Goal: Communication & Community: Answer question/provide support

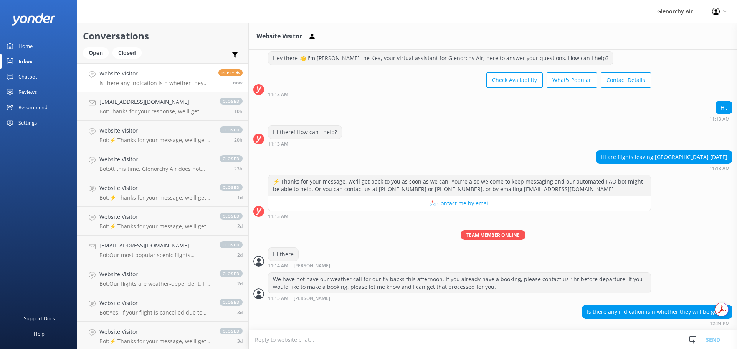
click at [318, 331] on textarea at bounding box center [493, 340] width 488 height 19
type textarea "t"
click at [366, 340] on textarea "The conditions are continuously changing today" at bounding box center [493, 339] width 488 height 19
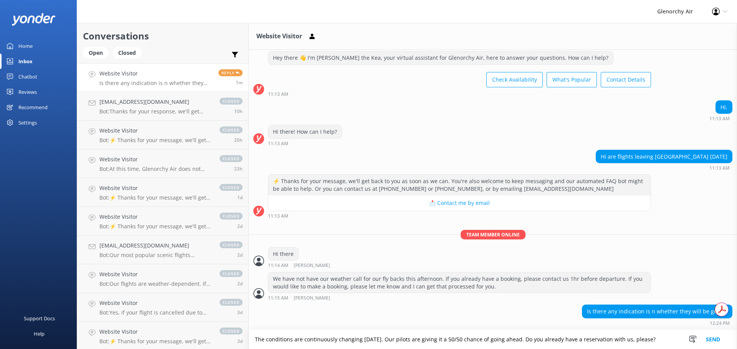
type textarea "The conditions are continuously changing [DATE]. Our pilots are giving it a 50/…"
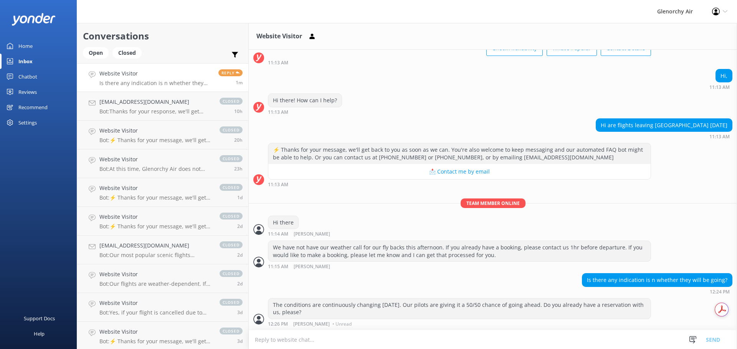
scroll to position [51, 0]
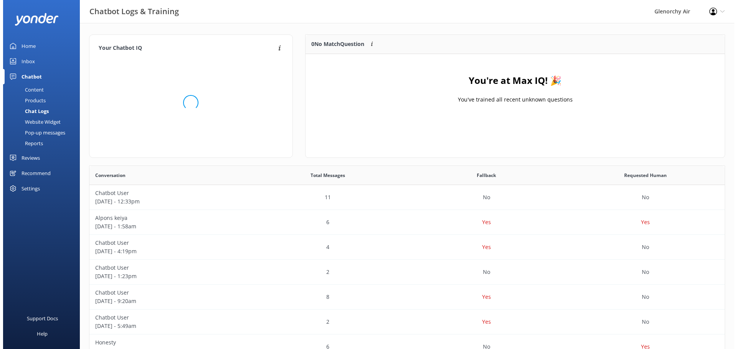
scroll to position [263, 629]
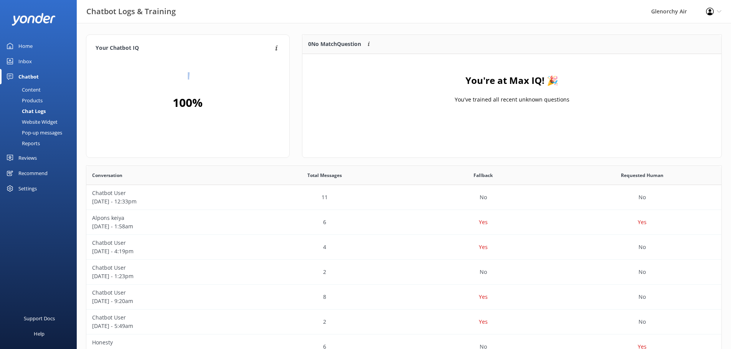
click at [26, 59] on div "Inbox" at bounding box center [24, 61] width 13 height 15
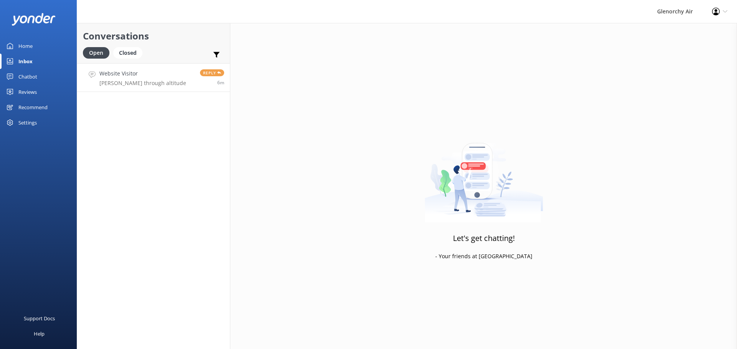
click at [175, 81] on link "Website Visitor [PERSON_NAME] through altitude Reply 6m" at bounding box center [153, 77] width 153 height 29
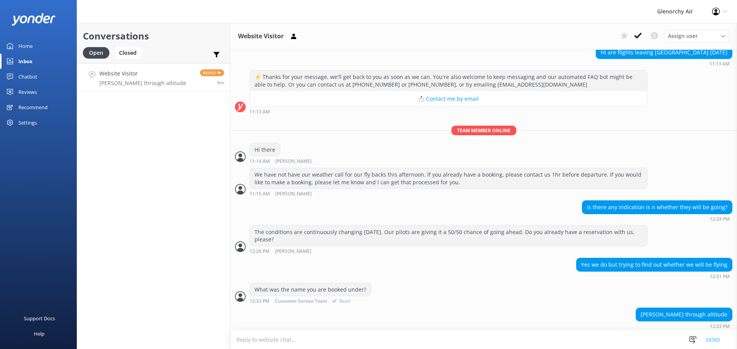
scroll to position [126, 0]
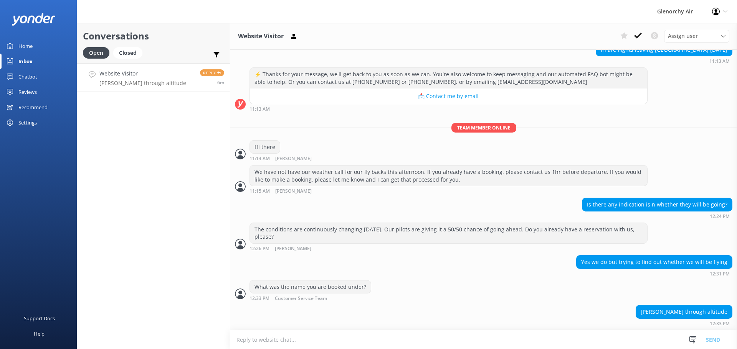
click at [371, 343] on textarea at bounding box center [483, 340] width 506 height 19
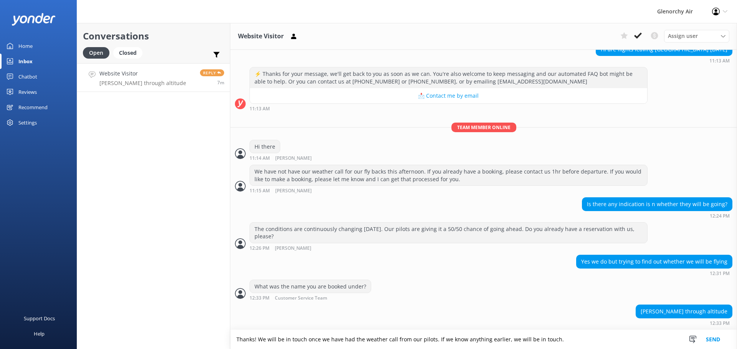
type textarea "Thanks! We will be in touch once we have had the weather call from our pilots. …"
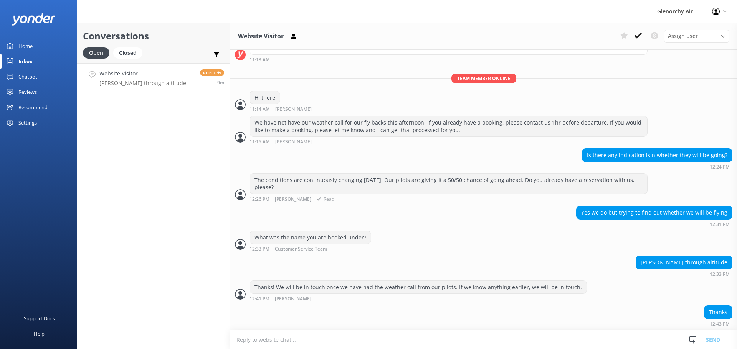
scroll to position [176, 0]
